Goal: Navigation & Orientation: Find specific page/section

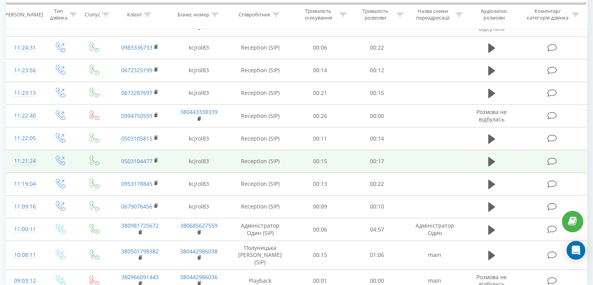
scroll to position [450, 0]
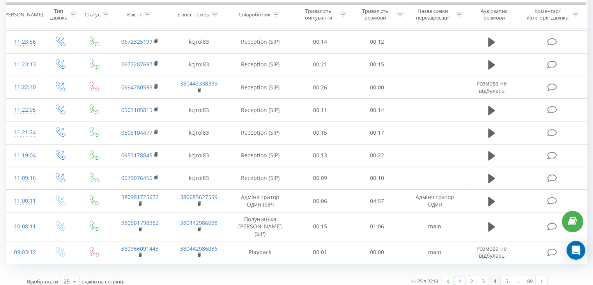
click at [491, 276] on link "4" at bounding box center [495, 281] width 12 height 11
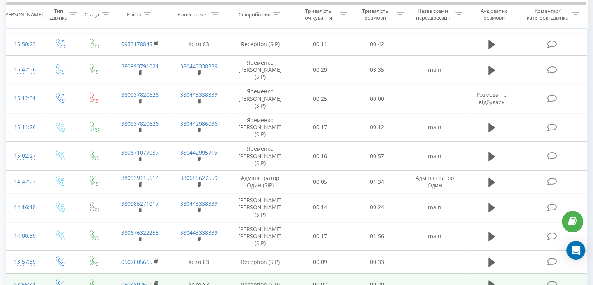
scroll to position [456, 0]
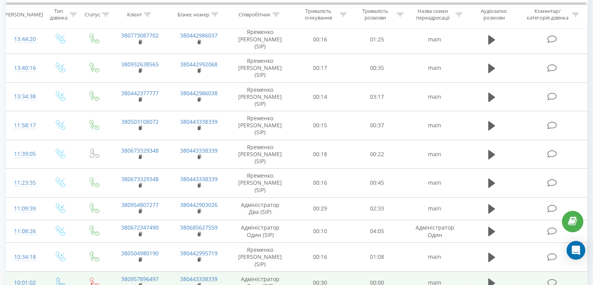
scroll to position [442, 0]
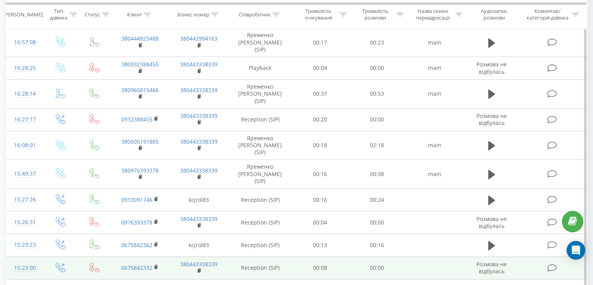
scroll to position [448, 0]
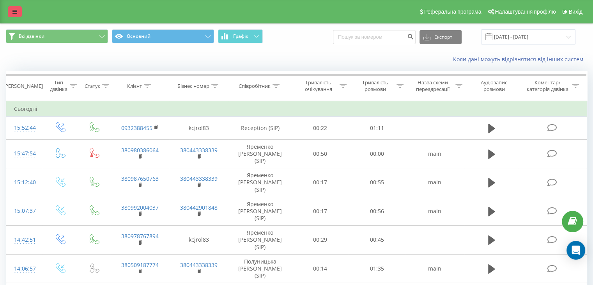
click at [15, 14] on icon at bounding box center [14, 11] width 5 height 5
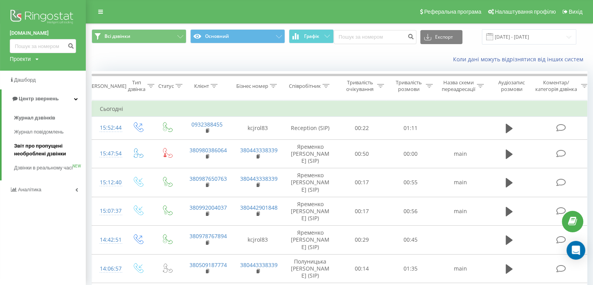
click at [31, 147] on span "Звіт про пропущені необроблені дзвінки" at bounding box center [48, 150] width 68 height 16
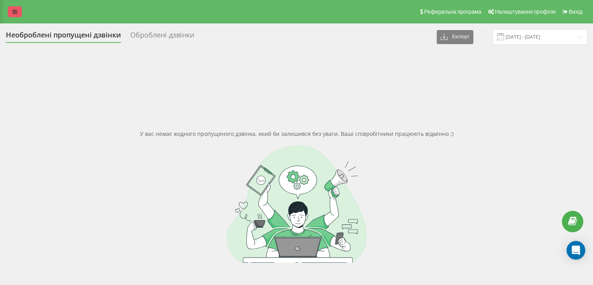
click at [18, 11] on link at bounding box center [15, 11] width 14 height 11
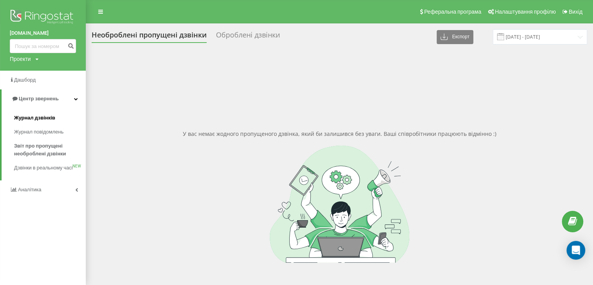
click at [33, 119] on span "Журнал дзвінків" at bounding box center [34, 118] width 41 height 8
